Goal: Transaction & Acquisition: Obtain resource

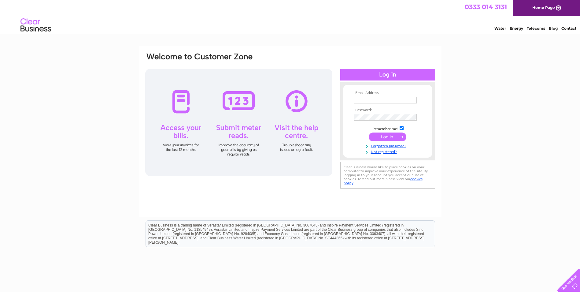
type input "[EMAIL_ADDRESS][DOMAIN_NAME]"
click at [378, 135] on input "submit" at bounding box center [388, 136] width 38 height 9
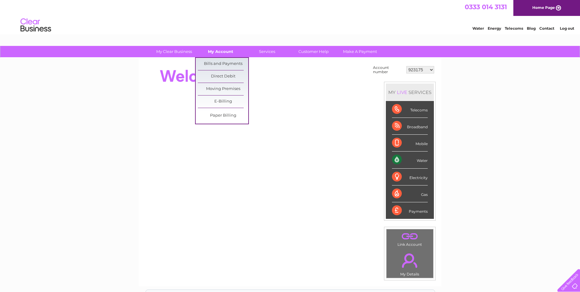
click at [230, 54] on link "My Account" at bounding box center [221, 51] width 50 height 11
click at [230, 63] on link "Bills and Payments" at bounding box center [223, 64] width 50 height 12
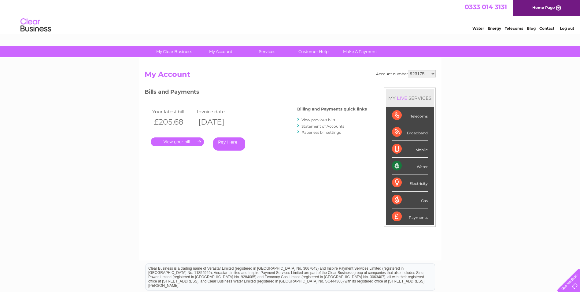
click at [331, 120] on link "View previous bills" at bounding box center [319, 120] width 34 height 5
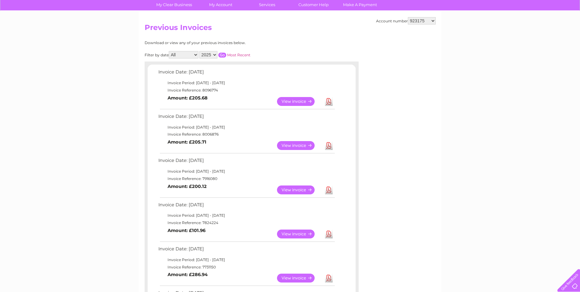
scroll to position [61, 0]
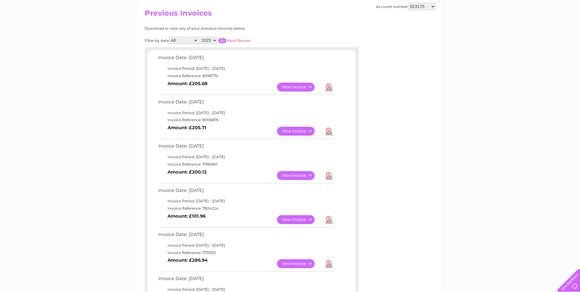
click at [327, 131] on link "Download" at bounding box center [329, 131] width 8 height 9
click at [327, 173] on link "Download" at bounding box center [329, 175] width 8 height 9
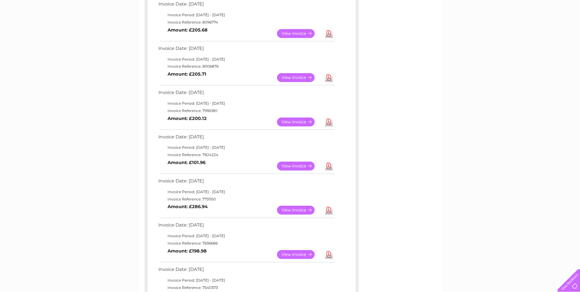
scroll to position [122, 0]
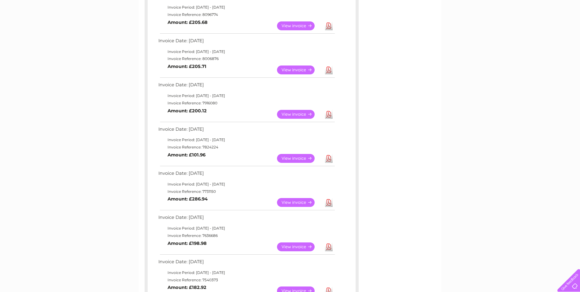
click at [331, 199] on link "Download" at bounding box center [329, 202] width 8 height 9
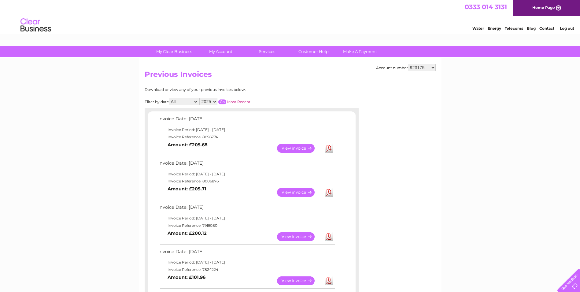
click at [326, 147] on link "Download" at bounding box center [329, 148] width 8 height 9
click at [566, 27] on link "Log out" at bounding box center [567, 28] width 14 height 5
